Goal: Transaction & Acquisition: Purchase product/service

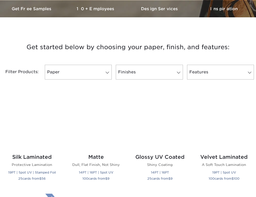
scroll to position [185, 0]
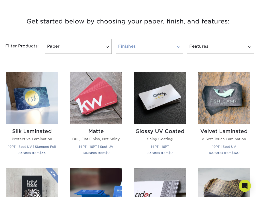
click at [145, 48] on link "Finishes" at bounding box center [149, 46] width 67 height 15
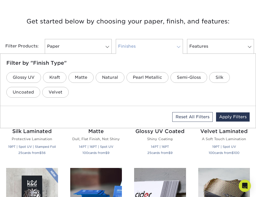
click at [145, 47] on link "Finishes" at bounding box center [149, 46] width 67 height 15
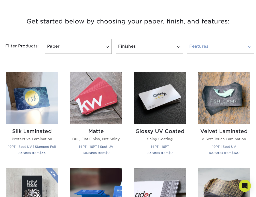
click at [213, 43] on link "Features" at bounding box center [220, 46] width 67 height 15
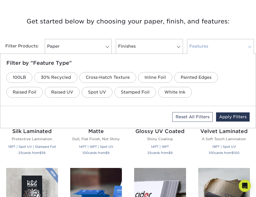
click at [213, 43] on link "Features" at bounding box center [220, 46] width 67 height 15
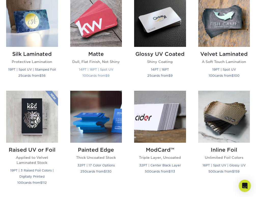
scroll to position [262, 0]
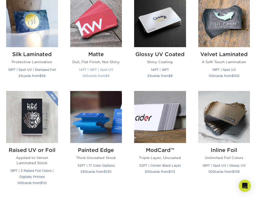
click at [85, 24] on img at bounding box center [96, 21] width 52 height 52
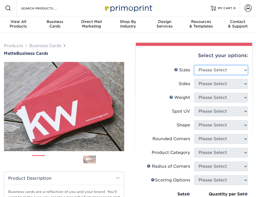
click at [208, 68] on select "Please Select 1.5" x 3.5" - Mini 1.75" x 3.5" - Mini 2" x 2" - Square 2" x 3" -…" at bounding box center [221, 70] width 54 height 10
select select "2.00x3.50"
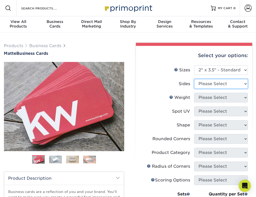
select select "13abbda7-1d64-4f25-8bb2-c179b224825d"
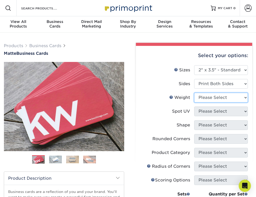
select select "16PT"
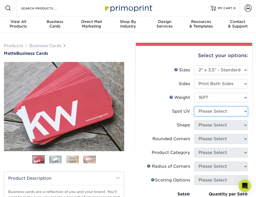
select select "0"
click at [0, 0] on select at bounding box center [0, 0] width 0 height 0
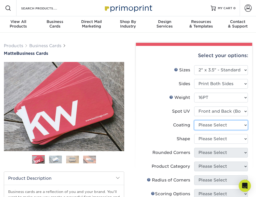
select select "121bb7b5-3b4d-429f-bd8d-bbf80e953313"
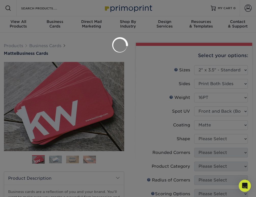
click at [210, 143] on div at bounding box center [128, 98] width 256 height 197
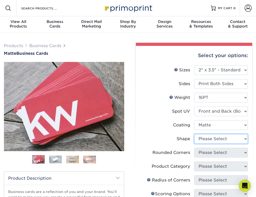
select select "standard"
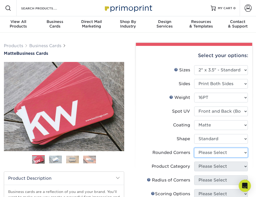
select select "0"
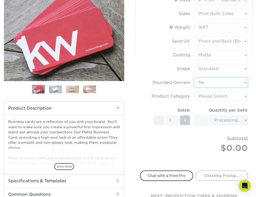
scroll to position [73, 0]
